Goal: Task Accomplishment & Management: Manage account settings

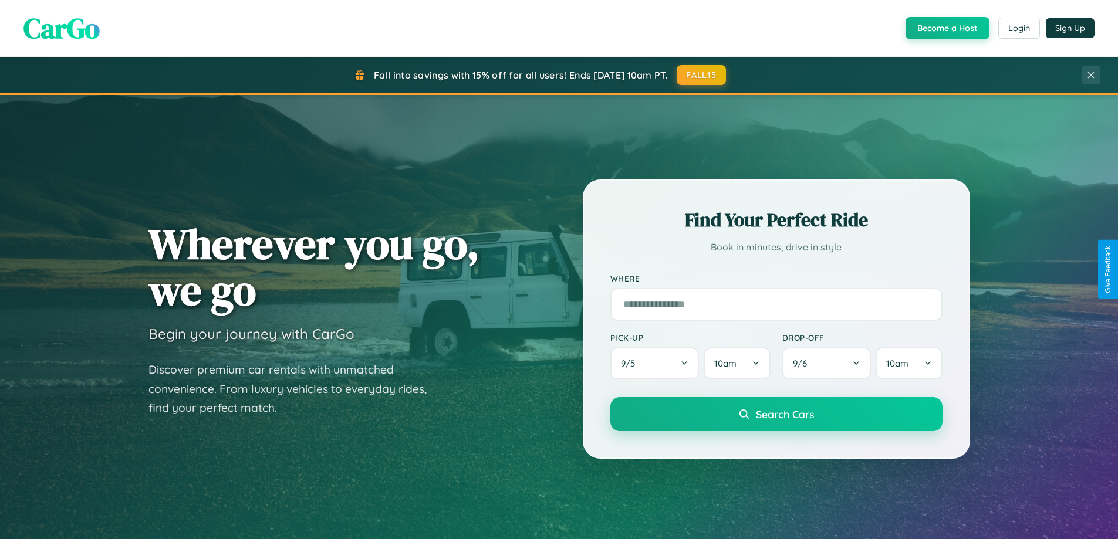
scroll to position [807, 0]
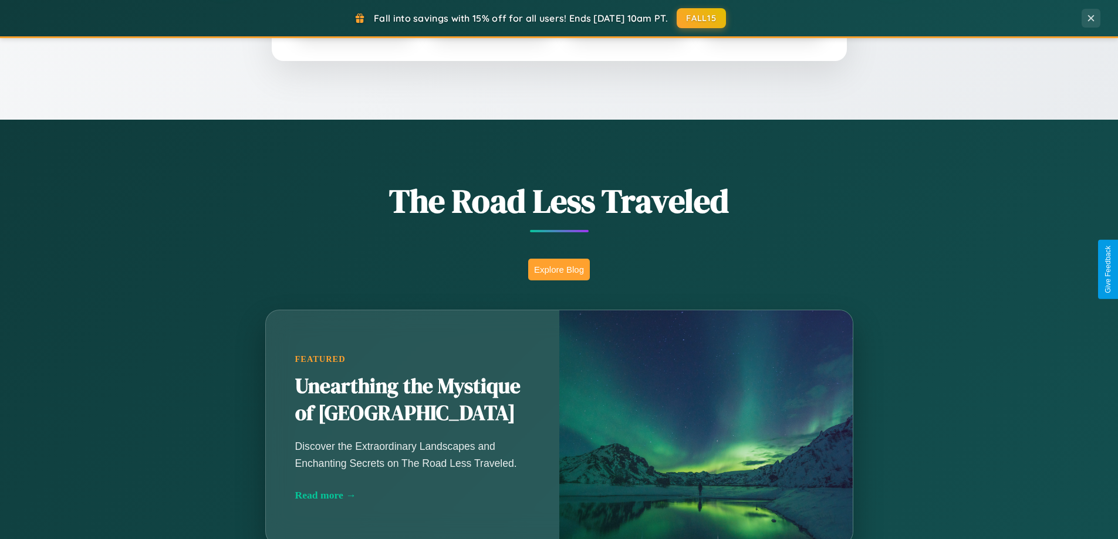
click at [559, 269] on button "Explore Blog" at bounding box center [559, 270] width 62 height 22
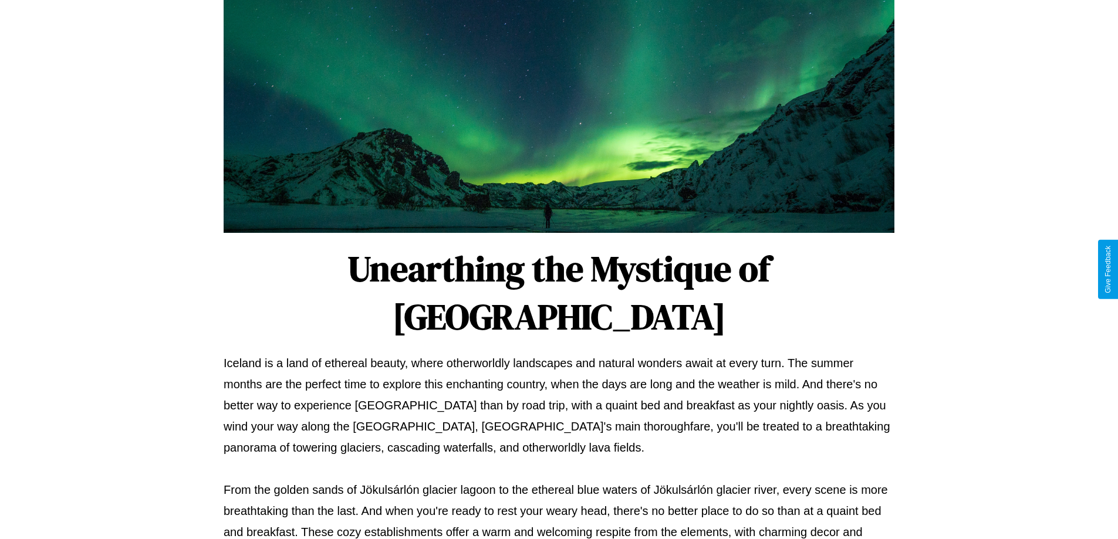
scroll to position [380, 0]
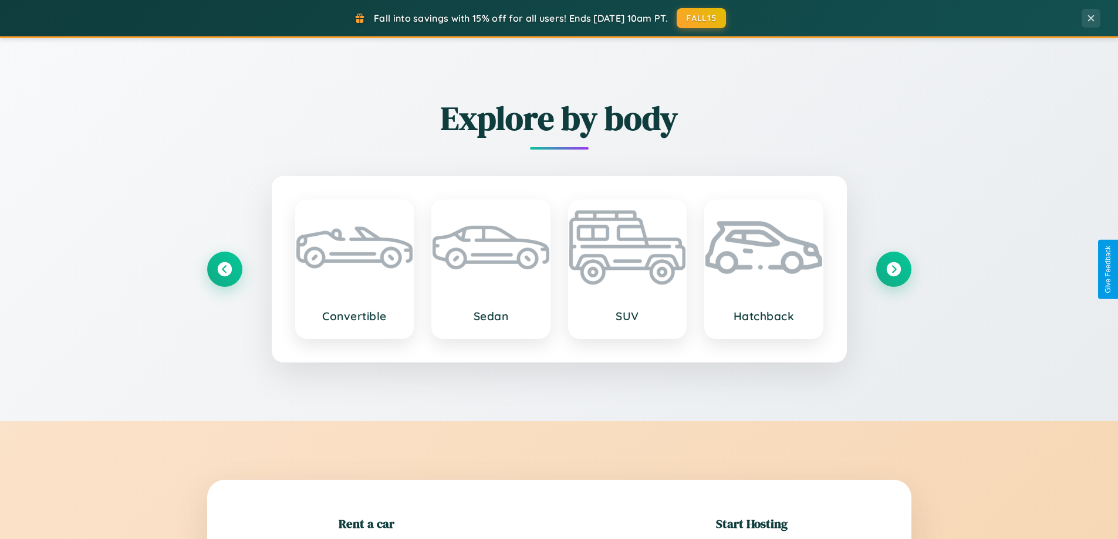
scroll to position [253, 0]
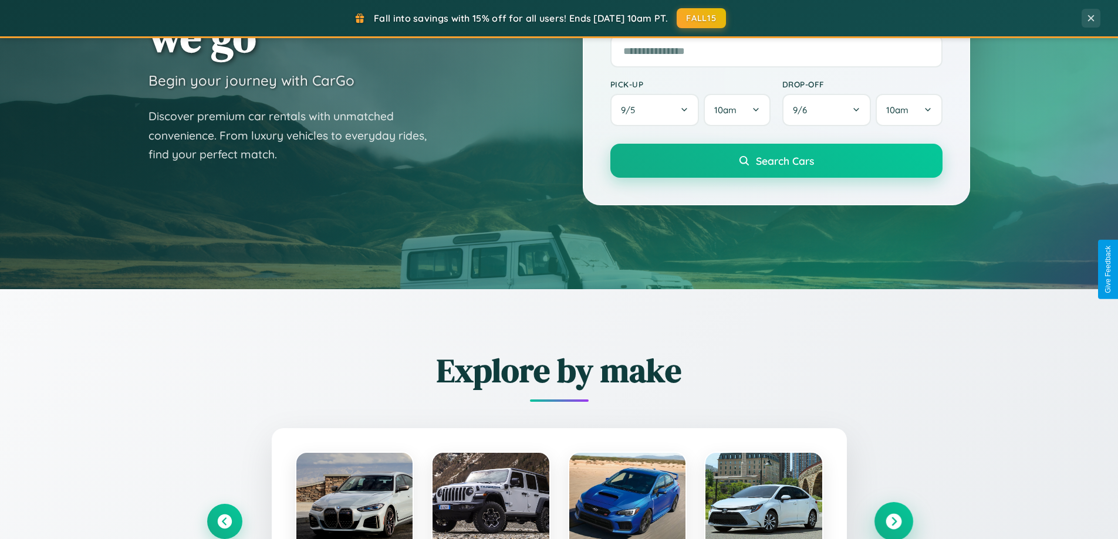
click at [893, 522] on icon at bounding box center [893, 522] width 16 height 16
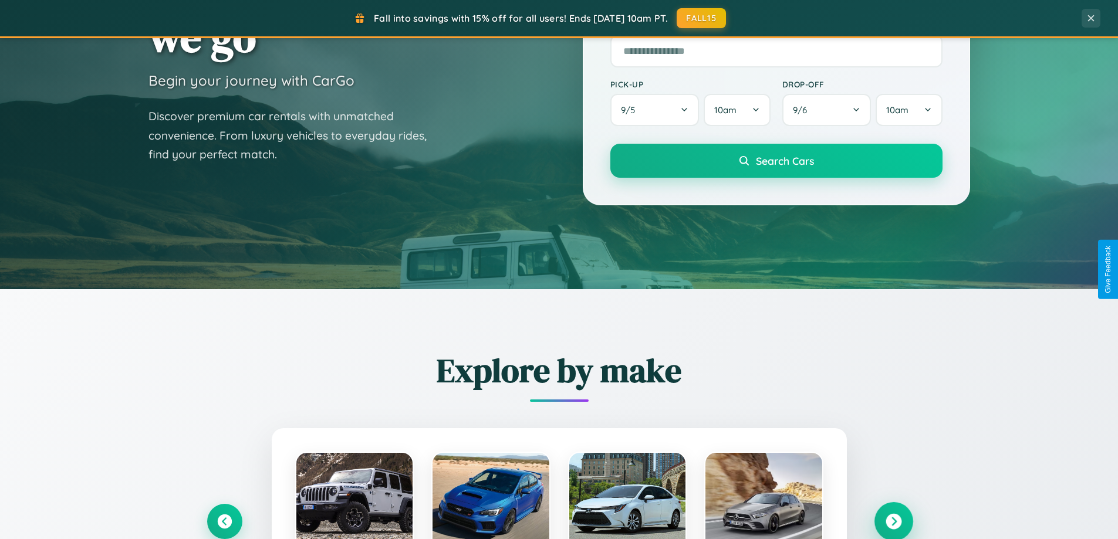
click at [893, 520] on icon at bounding box center [893, 522] width 16 height 16
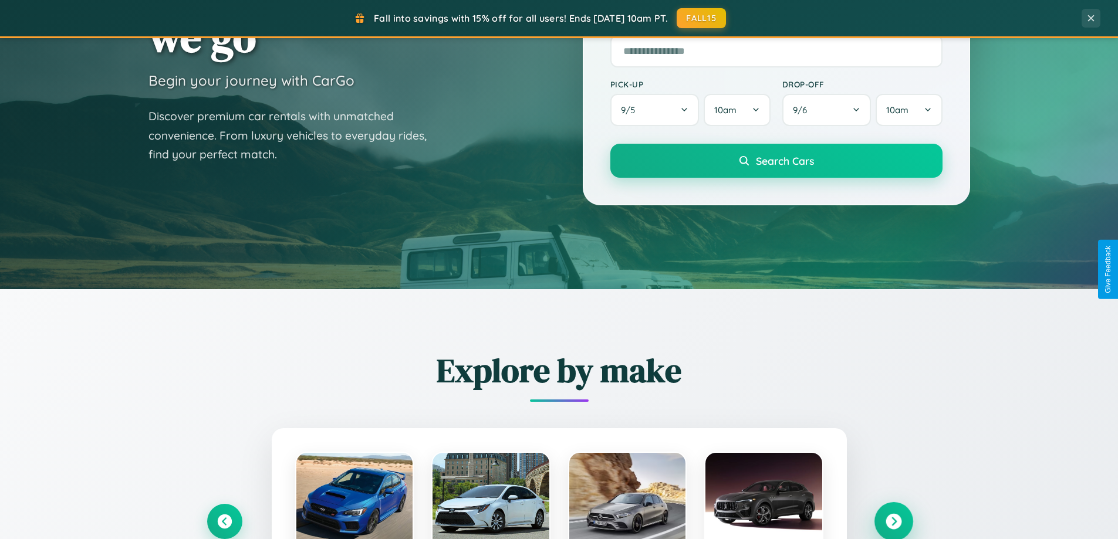
click at [893, 520] on icon at bounding box center [893, 522] width 16 height 16
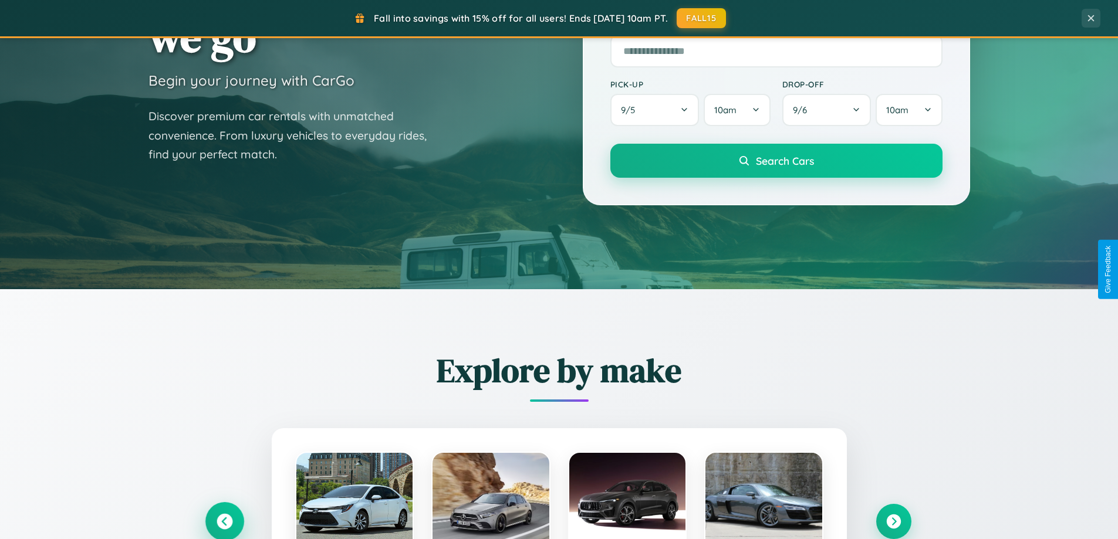
click at [224, 521] on icon at bounding box center [224, 522] width 16 height 16
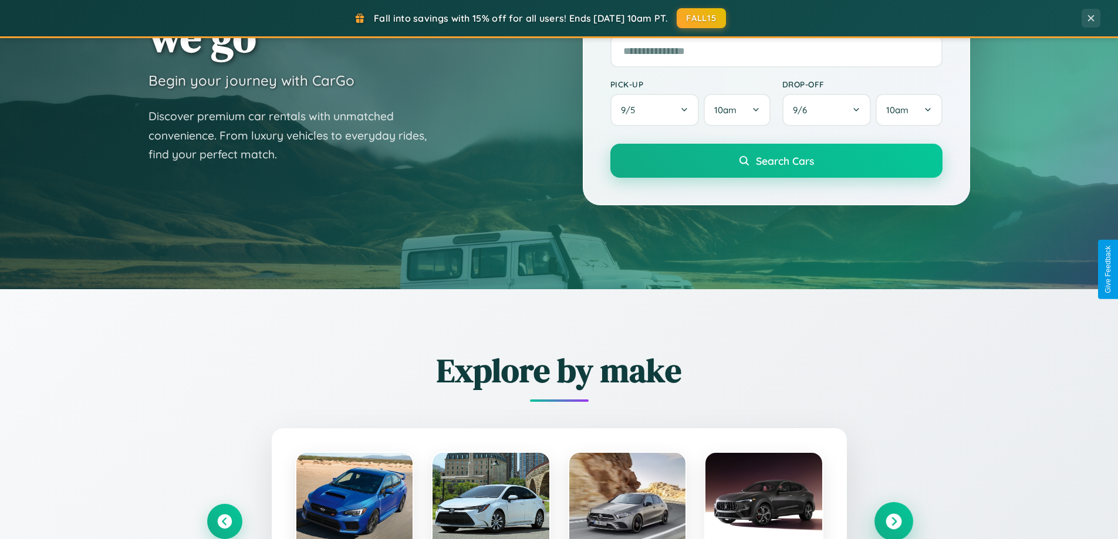
click at [893, 521] on icon at bounding box center [893, 522] width 16 height 16
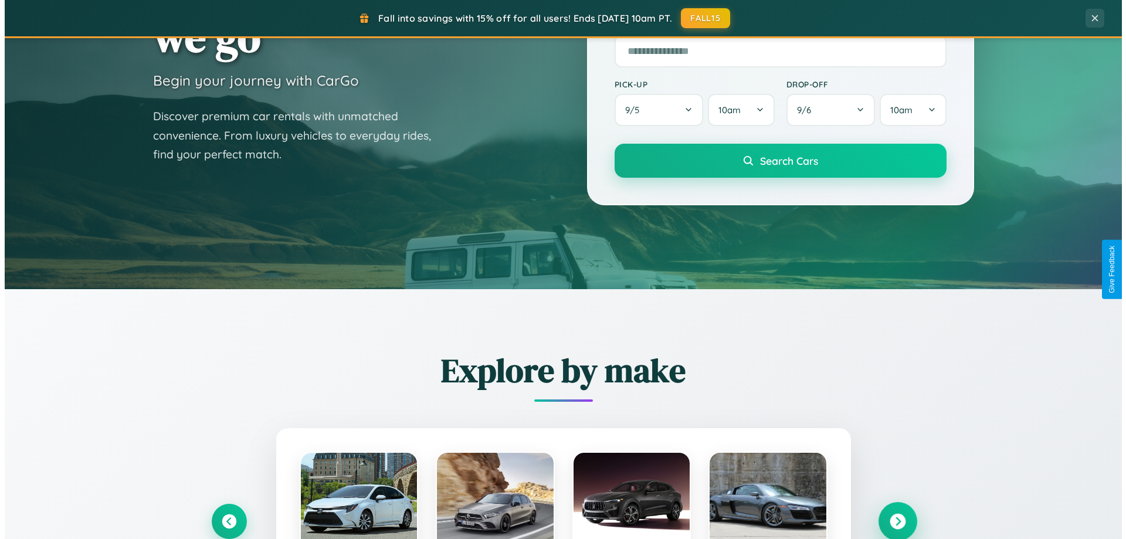
scroll to position [0, 0]
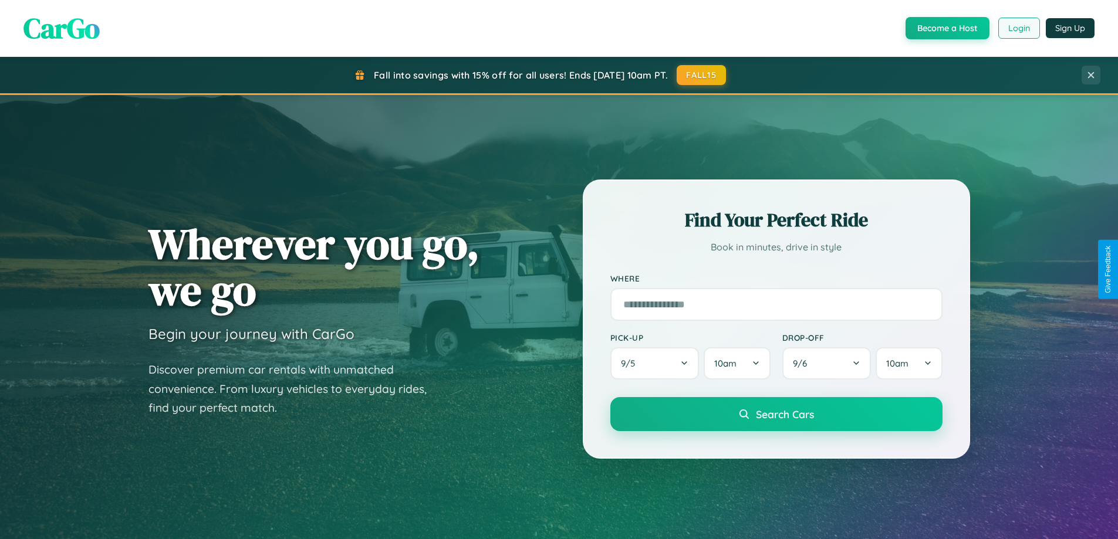
click at [1018, 28] on button "Login" at bounding box center [1019, 28] width 42 height 21
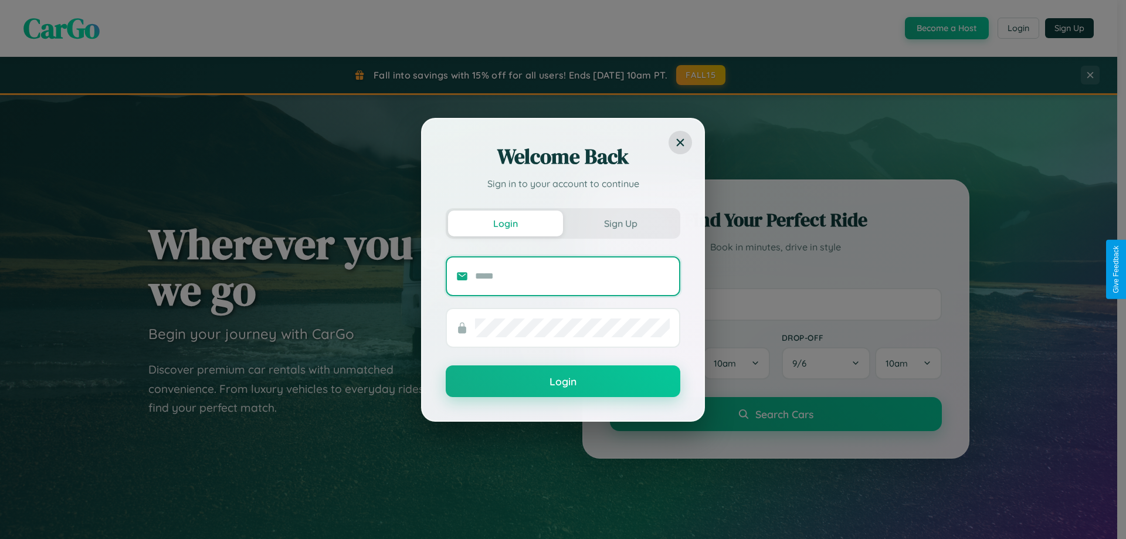
click at [573, 276] on input "text" at bounding box center [572, 276] width 195 height 19
type input "**********"
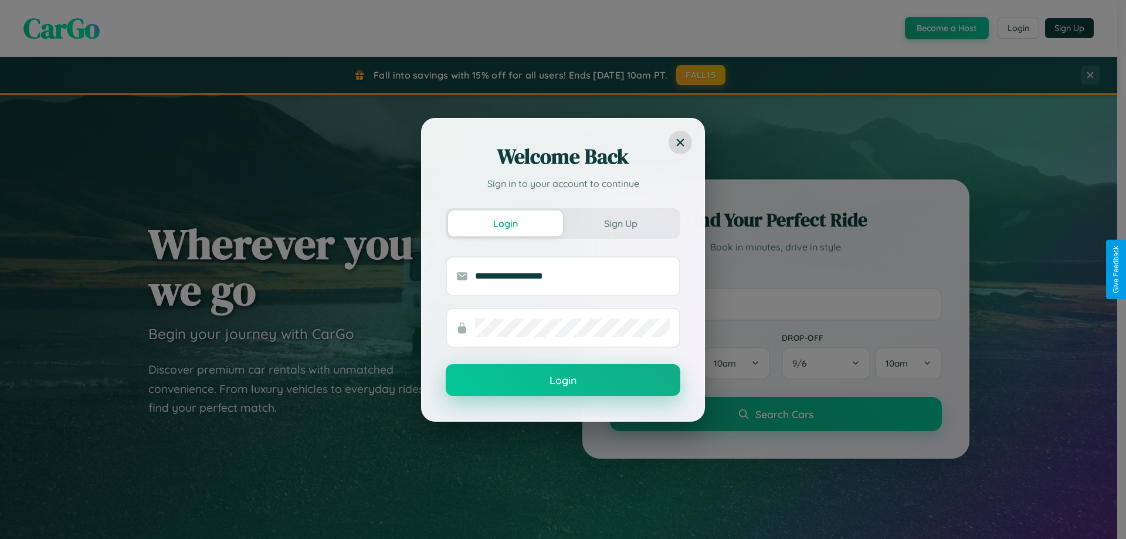
click at [563, 381] on button "Login" at bounding box center [563, 380] width 235 height 32
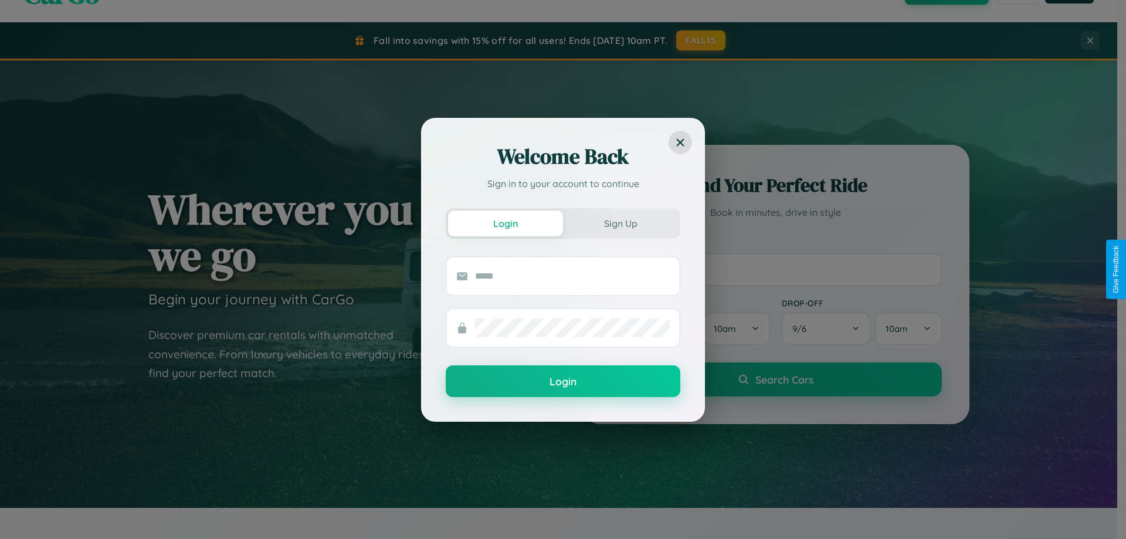
click at [776, 269] on div "Welcome Back Sign in to your account to continue Login Sign Up Login" at bounding box center [563, 269] width 1126 height 539
